Goal: Task Accomplishment & Management: Complete application form

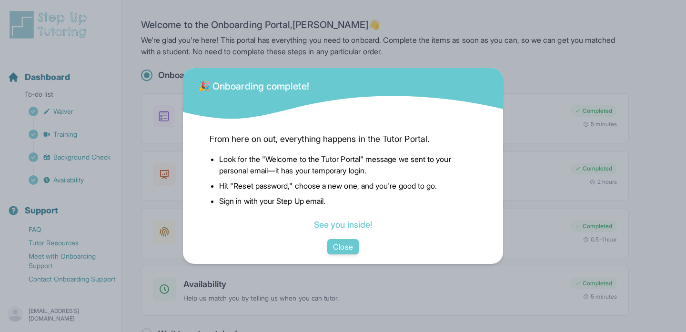
click at [539, 87] on div "🎉 Onboarding complete! From here on out, everything happens in the Tutor Portal…" at bounding box center [343, 166] width 686 height 332
click at [348, 243] on button "Close" at bounding box center [342, 246] width 31 height 15
